Goal: Task Accomplishment & Management: Use online tool/utility

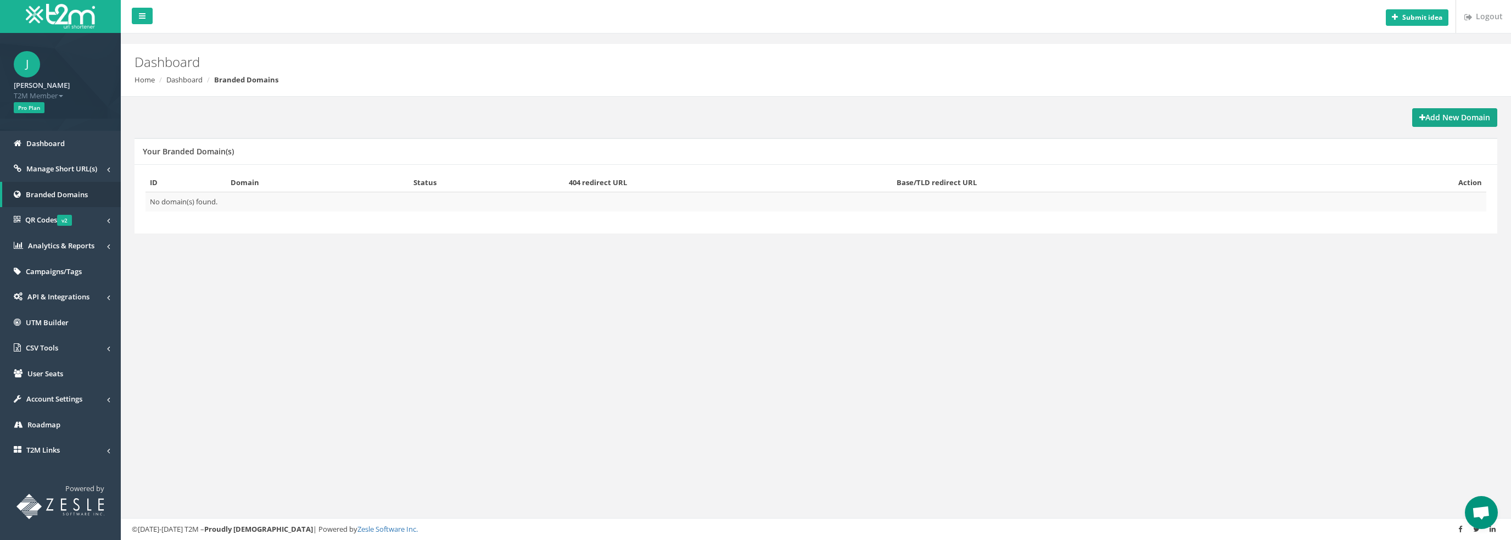
click at [1467, 123] on link "Add New Domain" at bounding box center [1454, 117] width 85 height 19
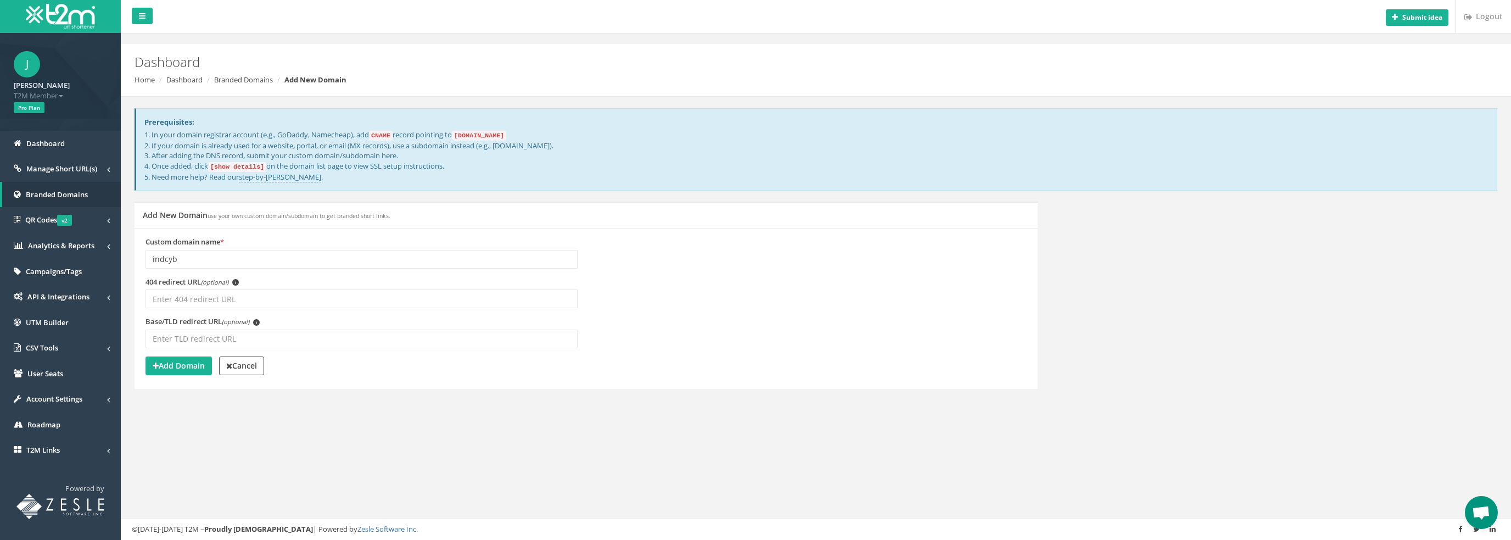
type input "indcyb"
click at [289, 291] on input "404 redirect URL (optional) i" at bounding box center [361, 298] width 432 height 19
paste input "https://industrialcyber.co/"
type input "https://industrialcyber.co/"
drag, startPoint x: 188, startPoint y: 367, endPoint x: 415, endPoint y: 400, distance: 229.1
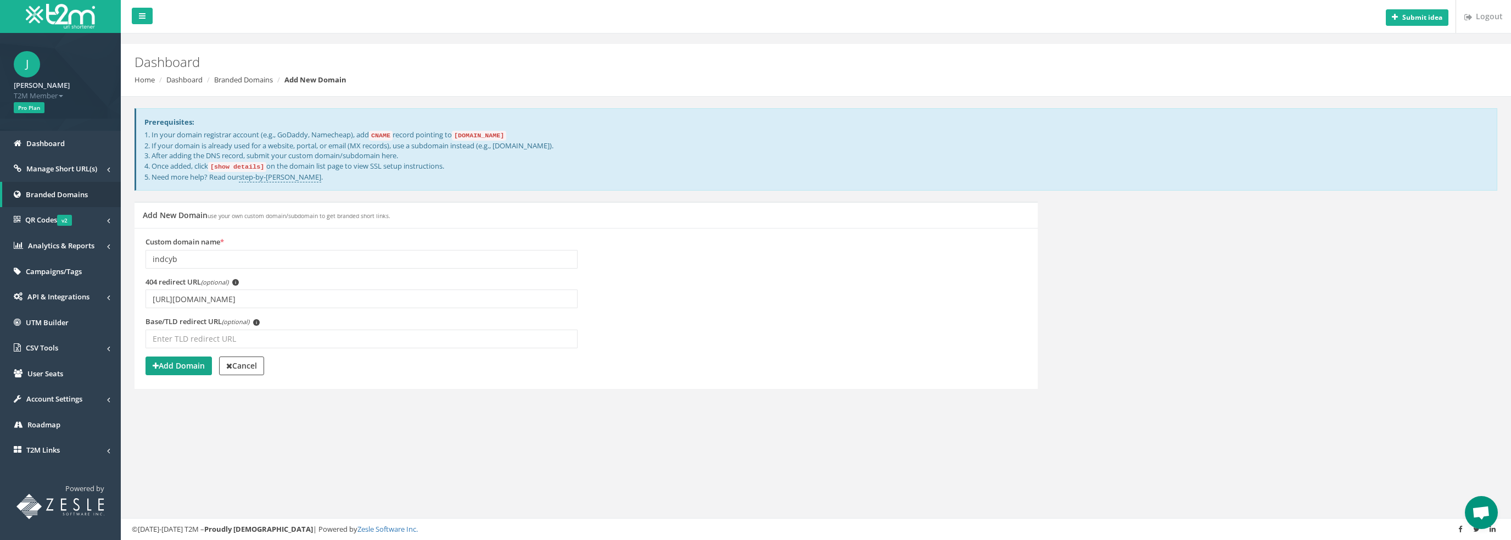
click at [415, 400] on div "Add New Domain use your own custom domain/subdomain to get branded short links.…" at bounding box center [586, 301] width 920 height 201
click at [90, 401] on link "Account Settings" at bounding box center [60, 399] width 121 height 26
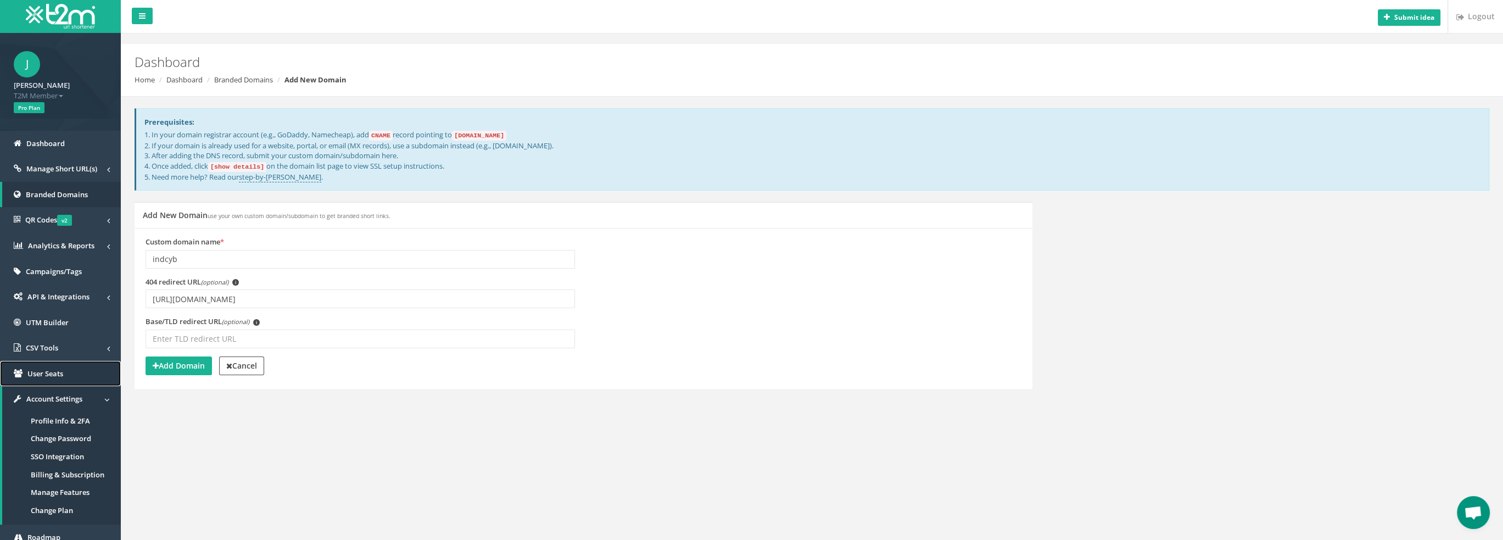
click at [63, 374] on span "User Seats" at bounding box center [45, 373] width 36 height 10
